Goal: Task Accomplishment & Management: Use online tool/utility

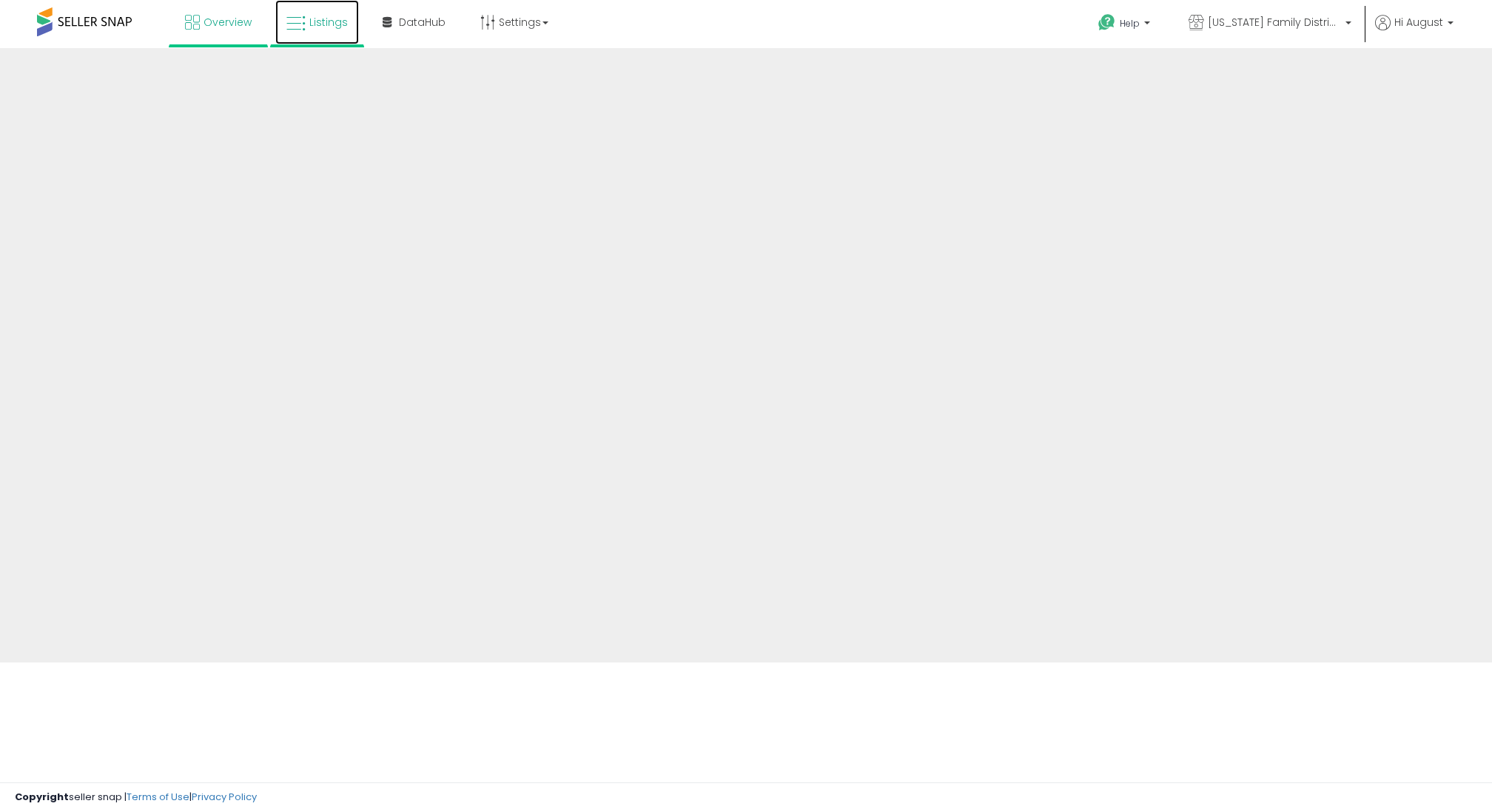
click at [325, 32] on link "Listings" at bounding box center [317, 22] width 84 height 44
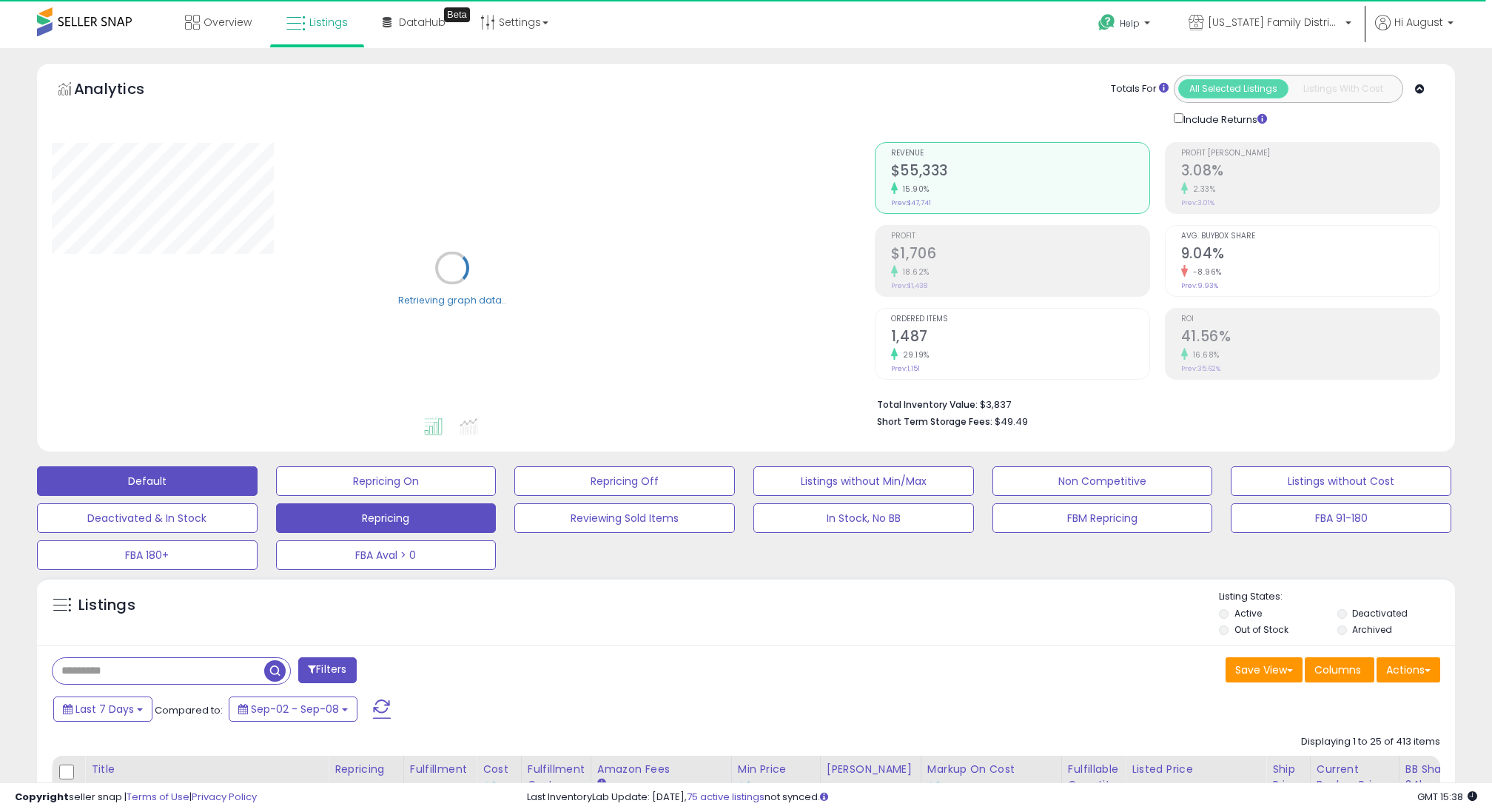
click at [463, 526] on button "Repricing" at bounding box center [385, 518] width 220 height 30
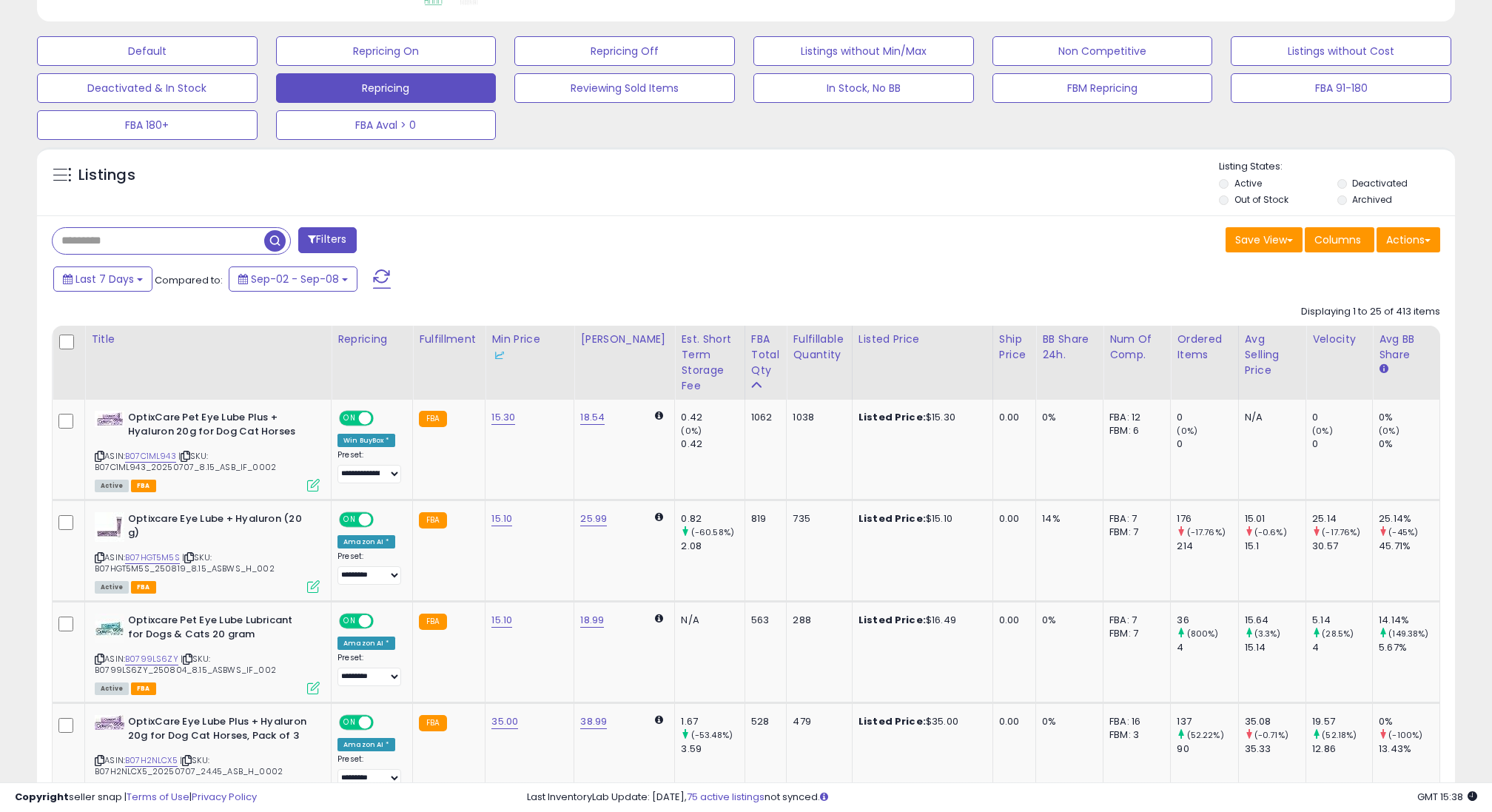
scroll to position [472, 0]
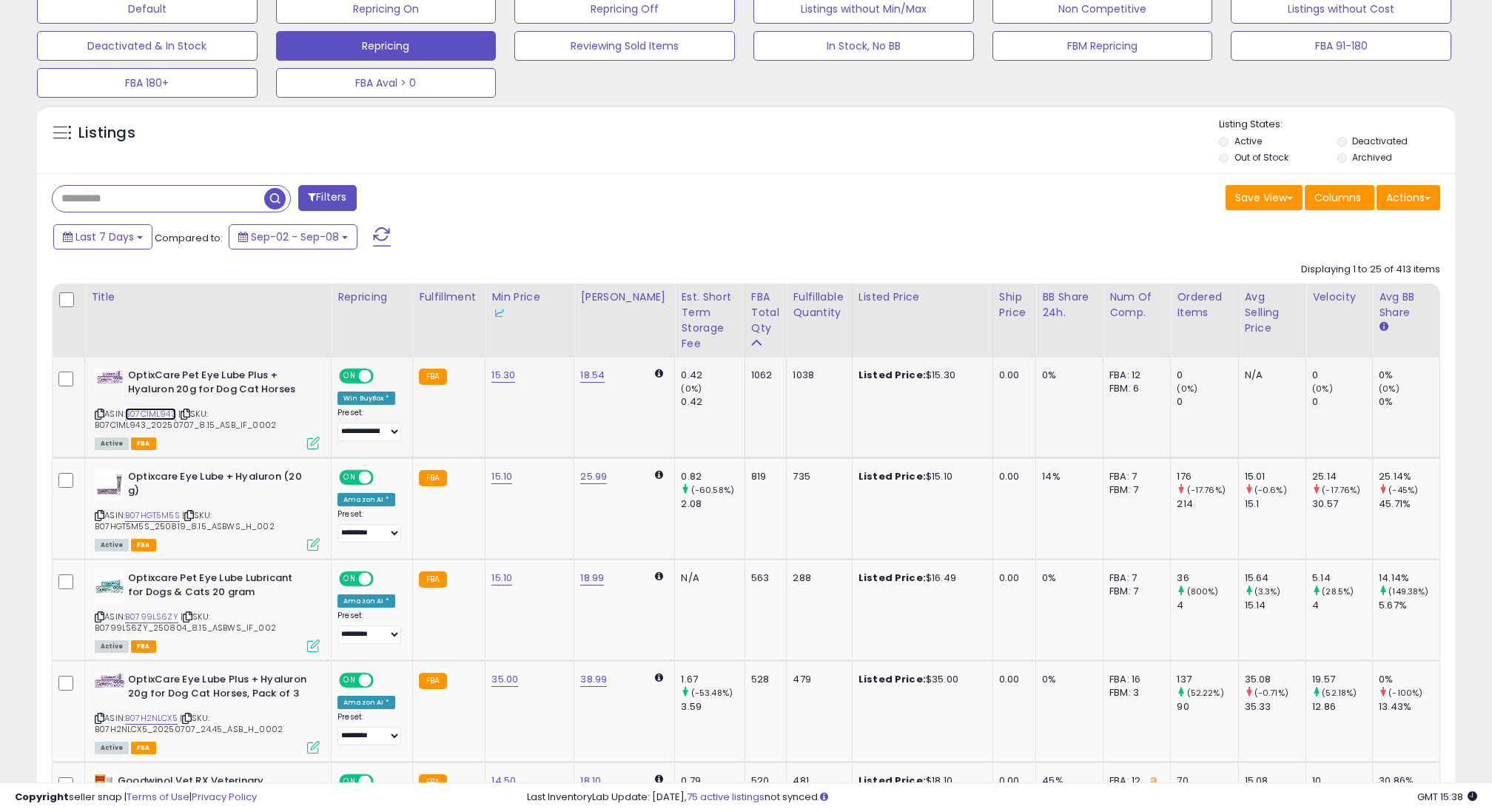
click at [157, 414] on link "B07C1ML943" at bounding box center [151, 414] width 51 height 13
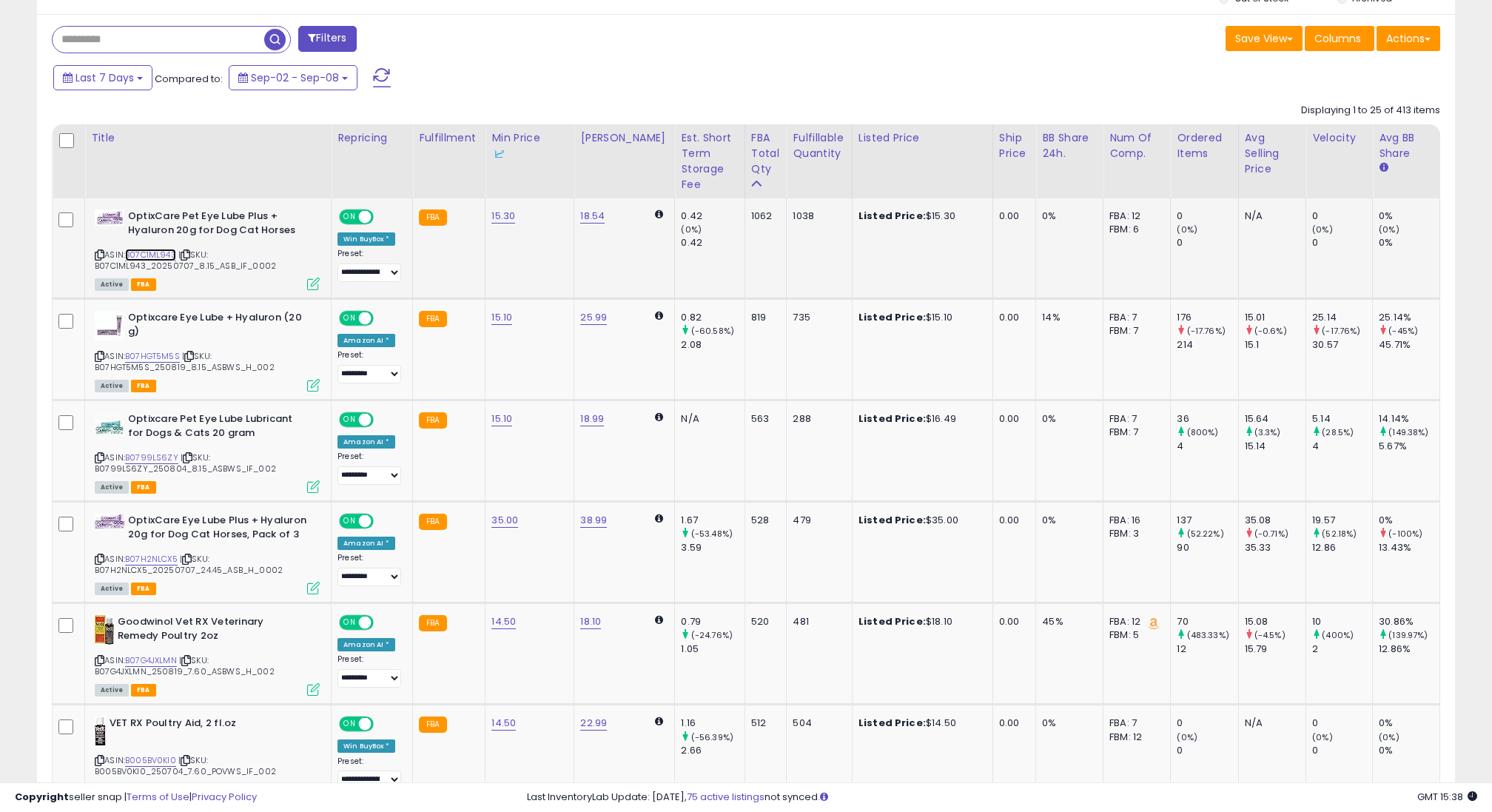
scroll to position [632, 0]
click at [145, 453] on link "B0799LS6ZY" at bounding box center [152, 456] width 53 height 13
click at [138, 557] on link "B07H2NLCX5" at bounding box center [151, 558] width 52 height 13
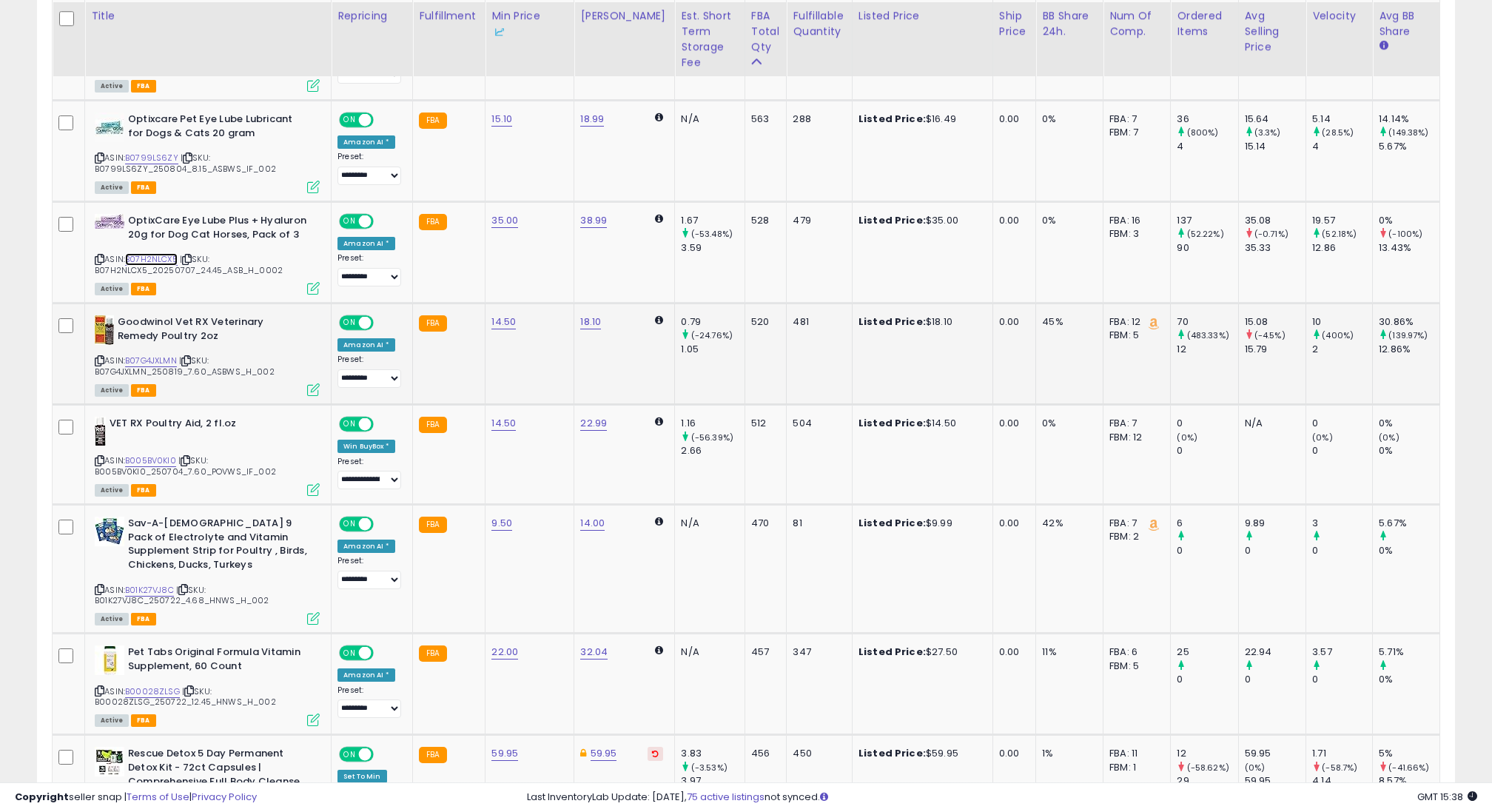
scroll to position [934, 0]
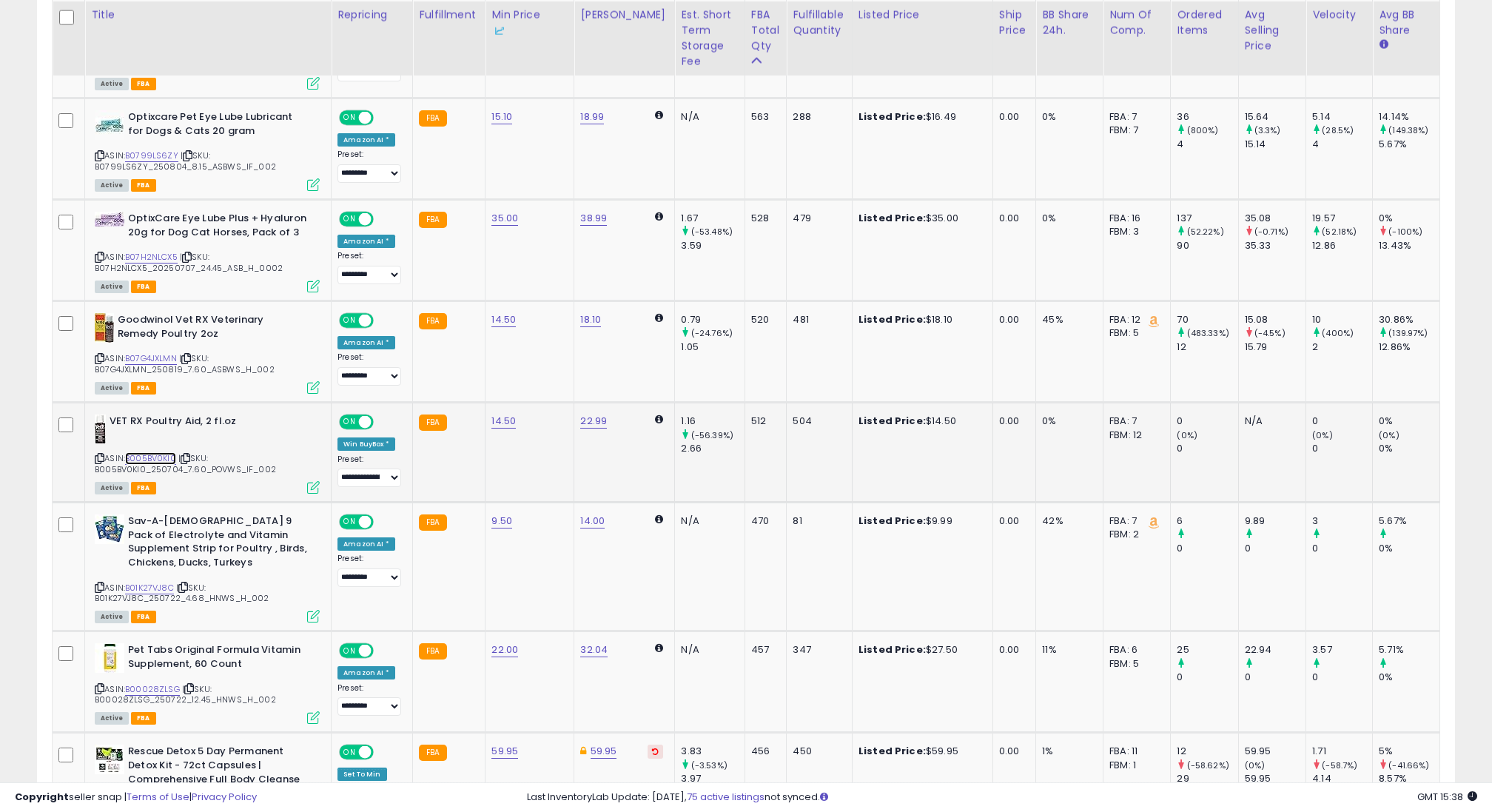
click at [158, 455] on link "B005BV0KI0" at bounding box center [151, 458] width 51 height 13
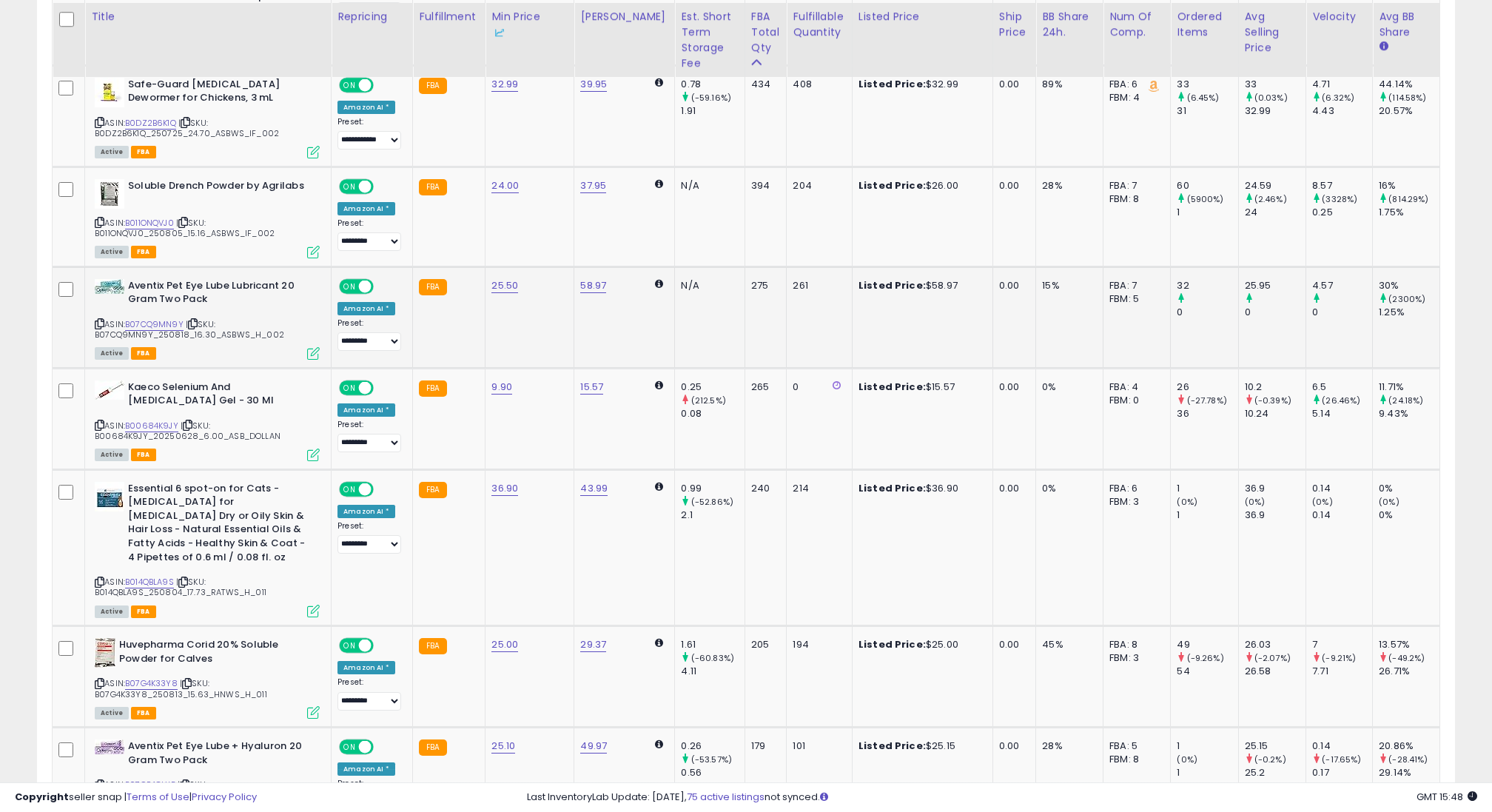
scroll to position [1732, 0]
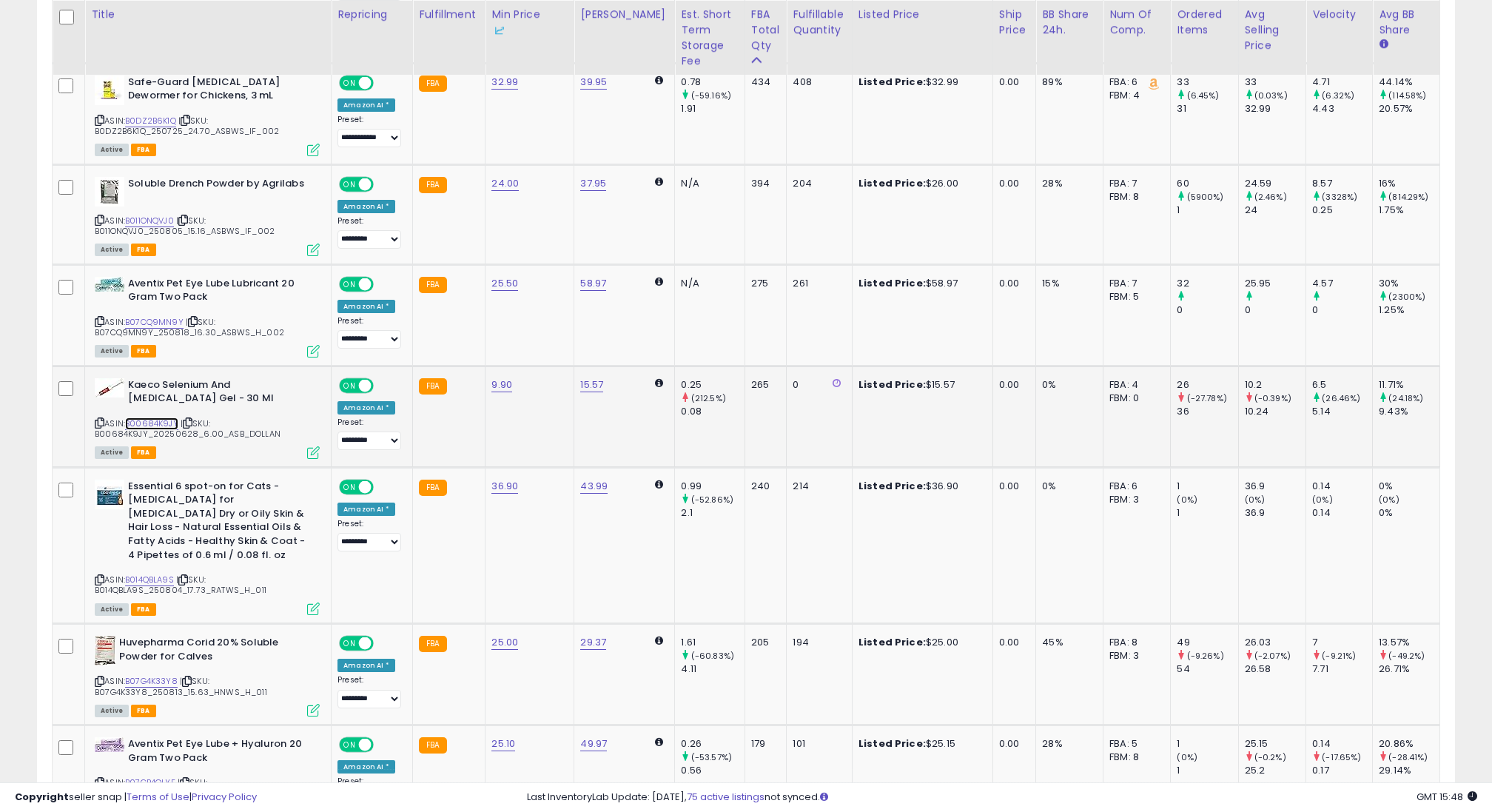
click at [146, 420] on link "B00684K9JY" at bounding box center [152, 423] width 53 height 13
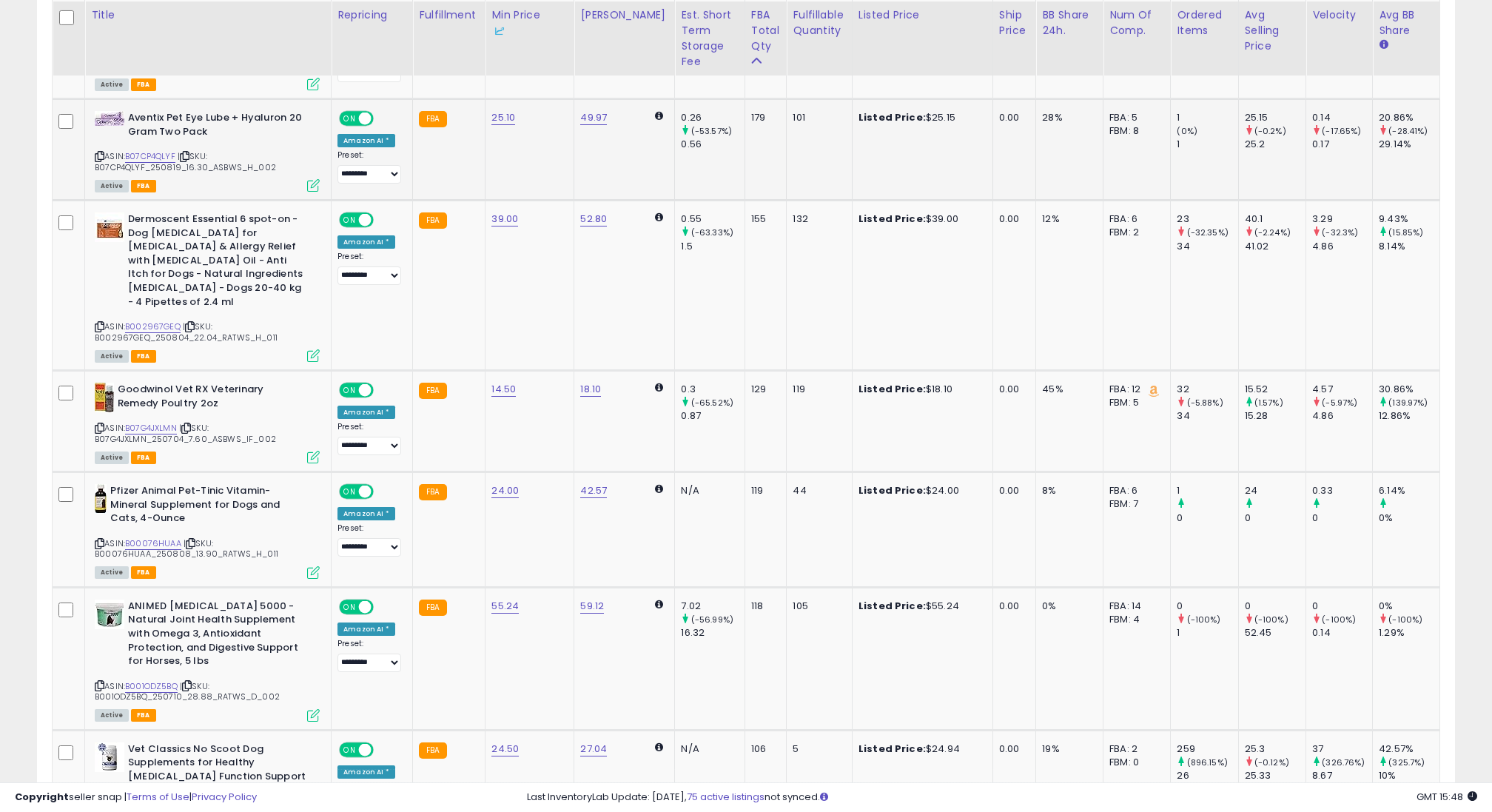
scroll to position [2360, 0]
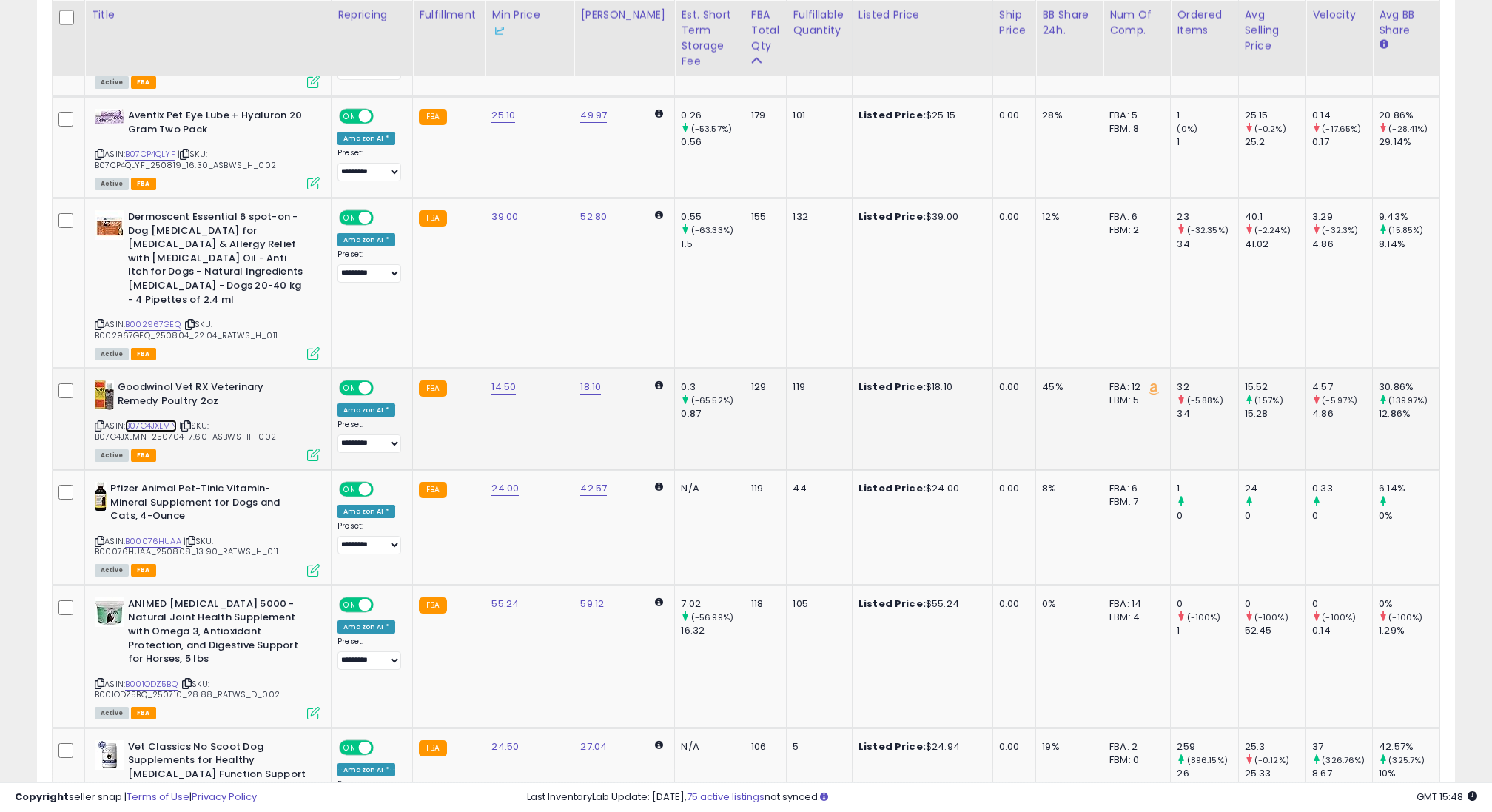
click at [154, 420] on link "B07G4JXLMN" at bounding box center [151, 426] width 51 height 13
click at [171, 420] on link "B07G4JXLMN" at bounding box center [151, 426] width 51 height 13
click at [150, 678] on span "| SKU: B001ODZ5BQ_250710_28.88_RATWS_D_002" at bounding box center [187, 689] width 185 height 22
click at [150, 678] on link "B001ODZ5BQ" at bounding box center [151, 684] width 52 height 13
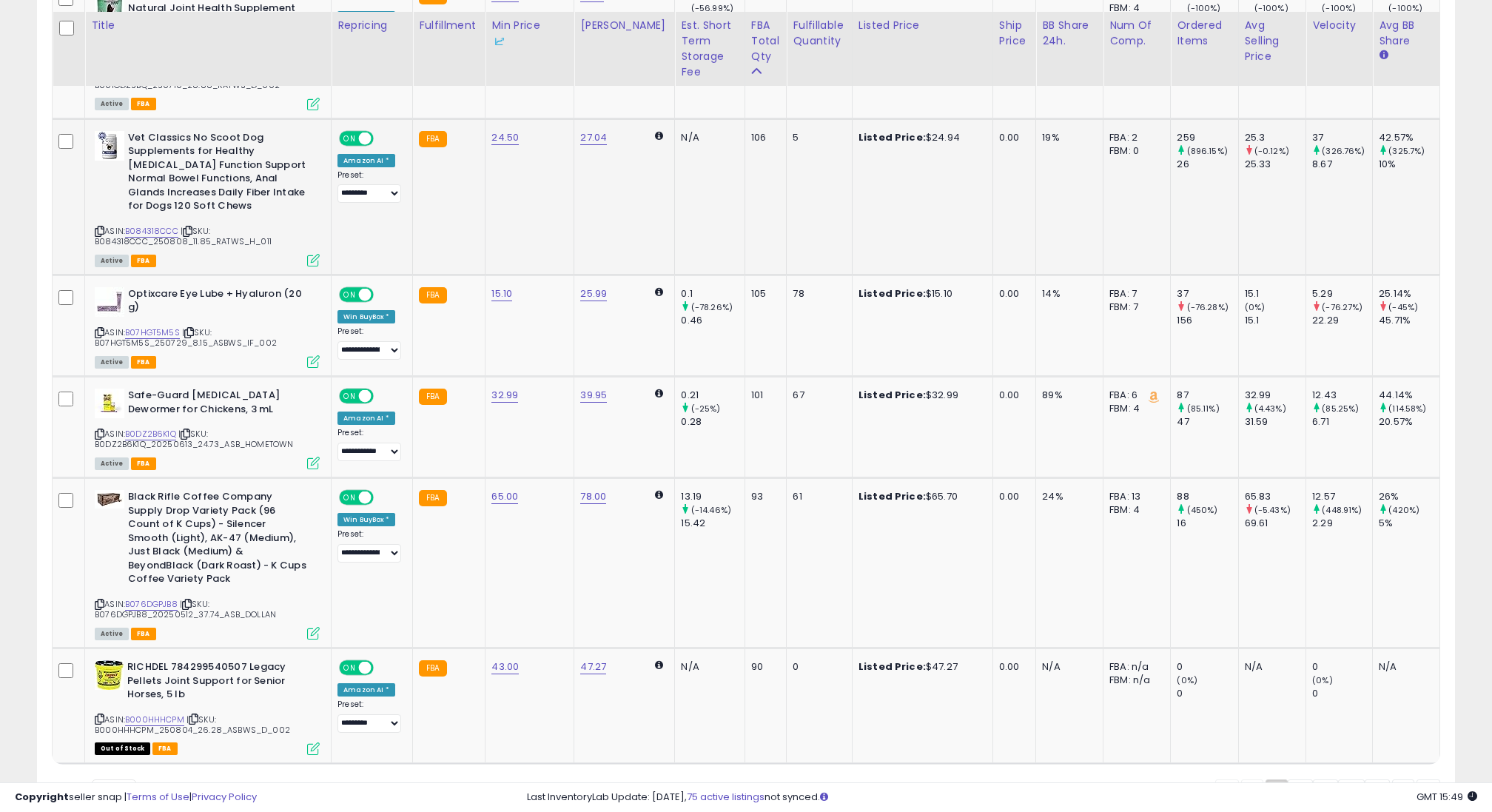
scroll to position [2979, 0]
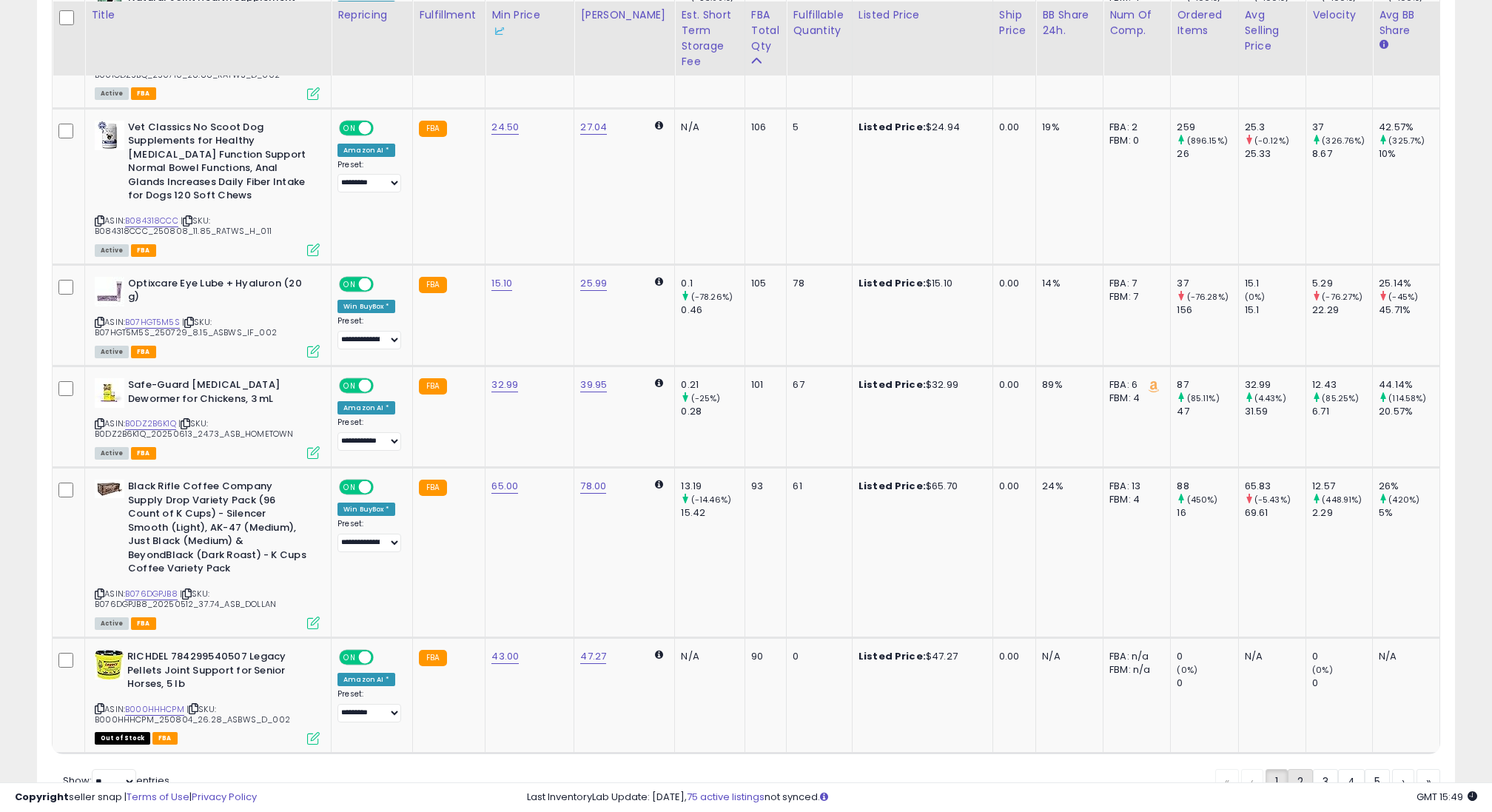
click at [1302, 769] on link "2" at bounding box center [1299, 780] width 25 height 25
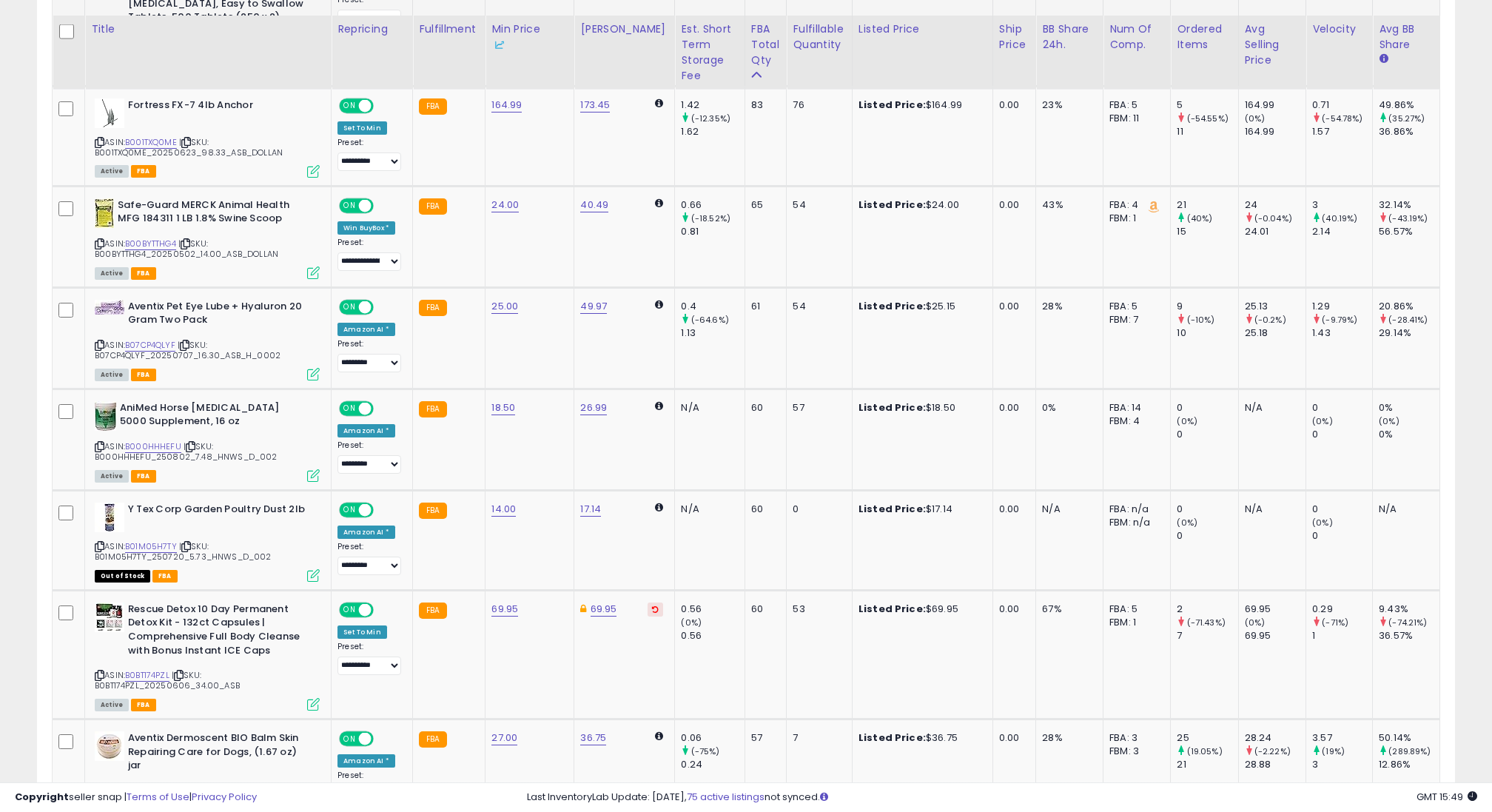
scroll to position [917, 0]
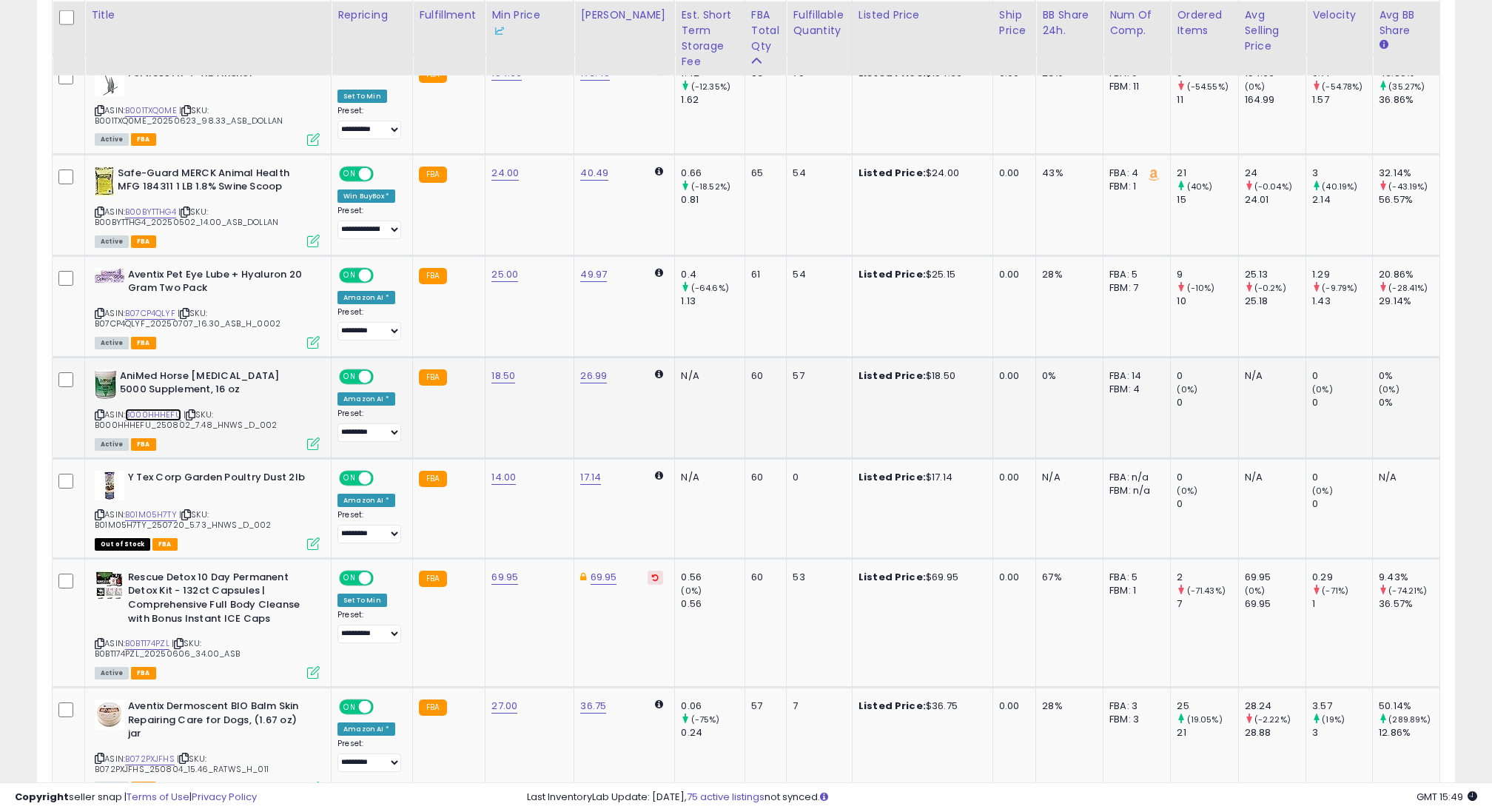
click at [152, 410] on link "B000HHHEFU" at bounding box center [153, 414] width 56 height 13
